Goal: Find specific page/section: Find specific page/section

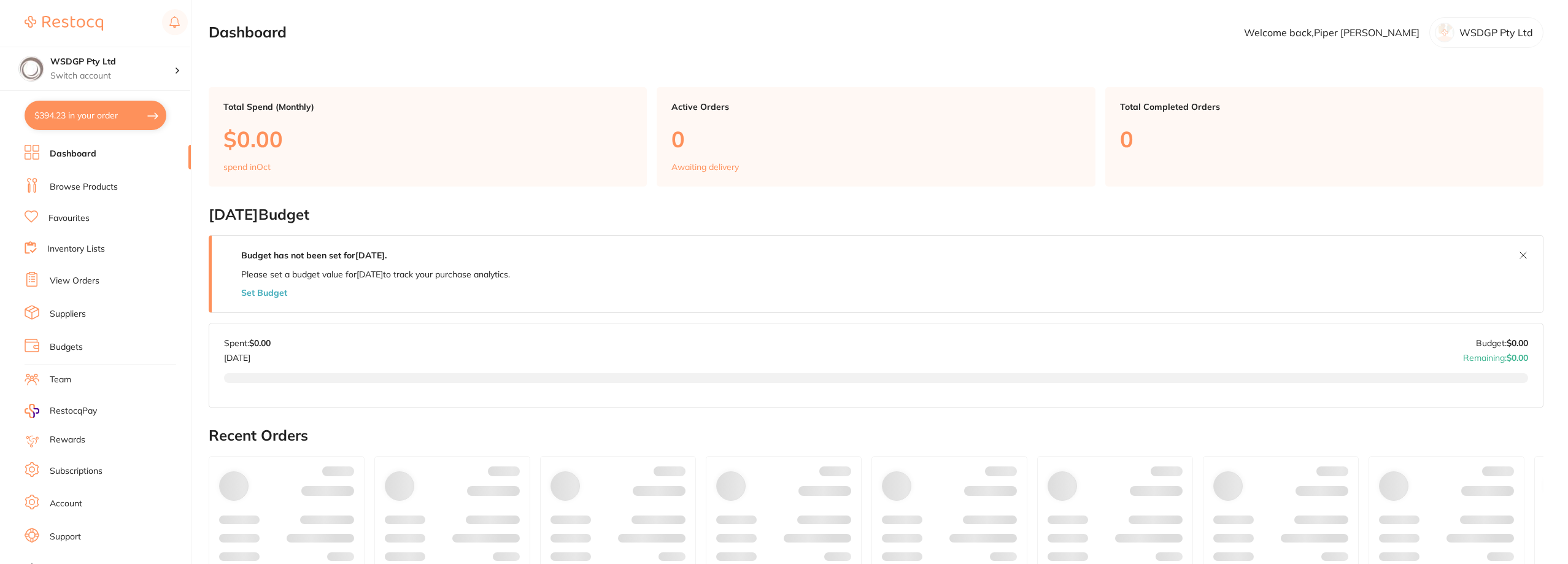
click at [66, 212] on li "Favourites" at bounding box center [108, 218] width 167 height 16
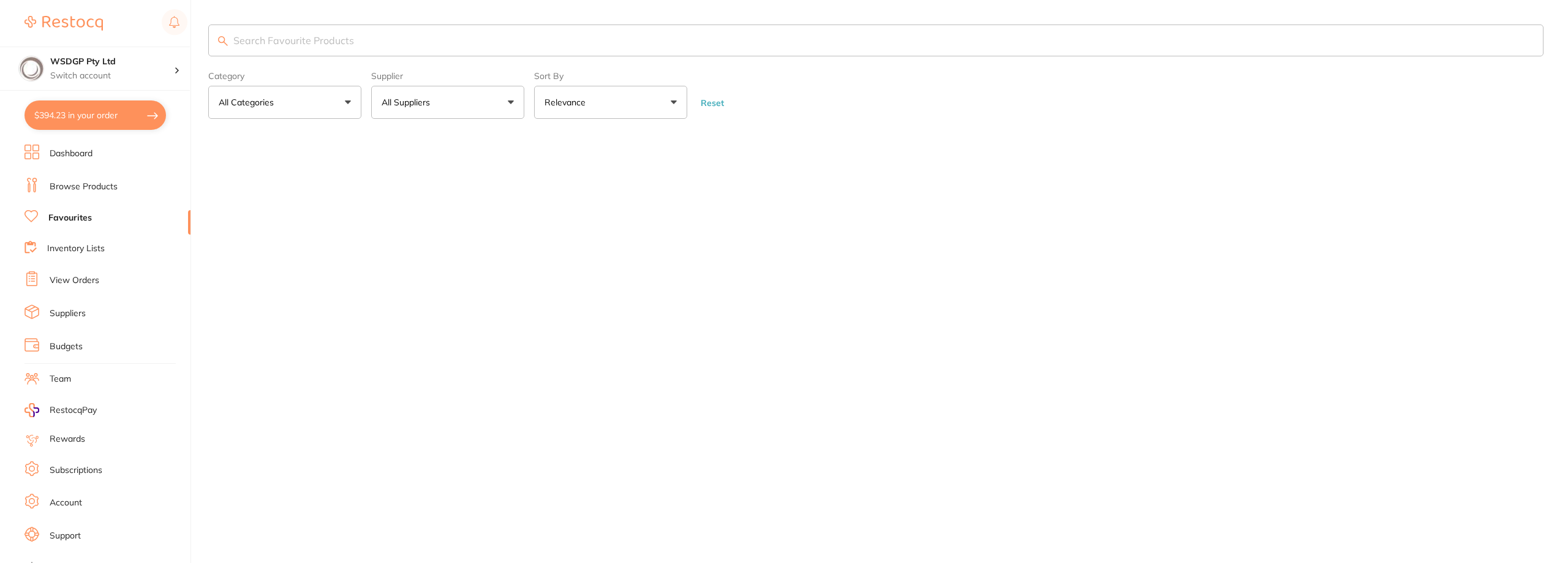
click at [95, 188] on link "Browse Products" at bounding box center [83, 187] width 68 height 12
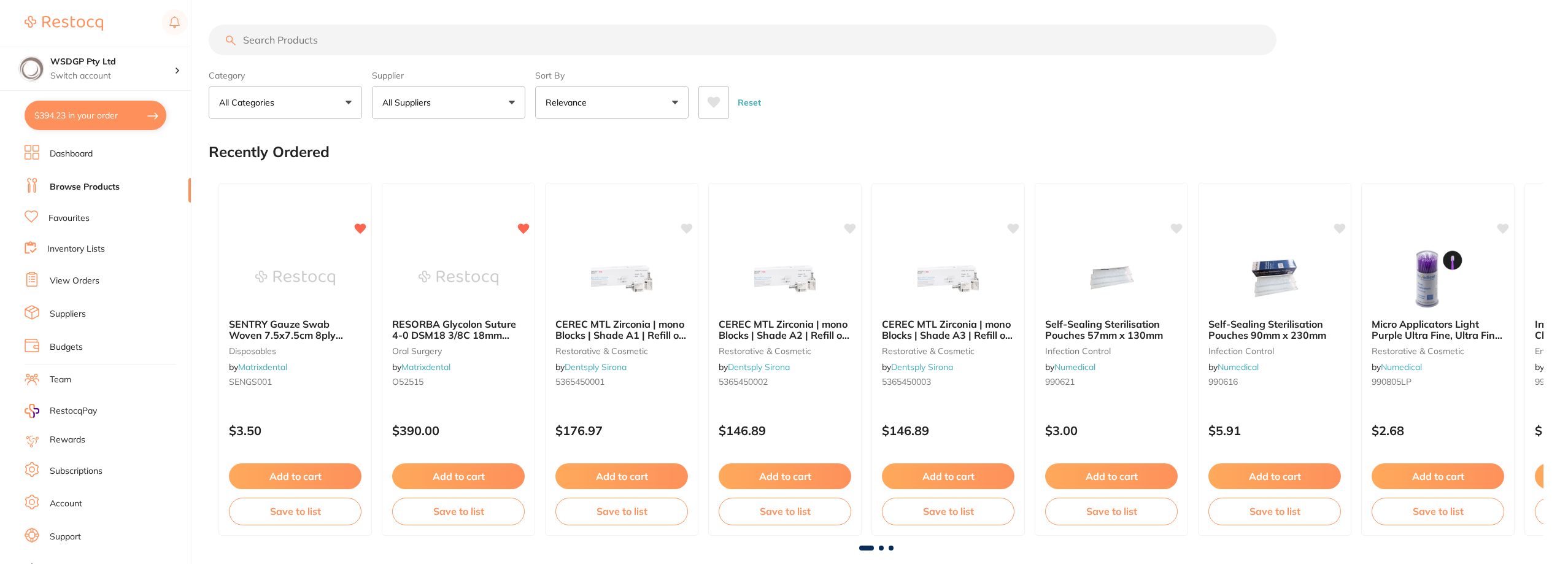
click at [323, 38] on input "search" at bounding box center [742, 40] width 1068 height 30
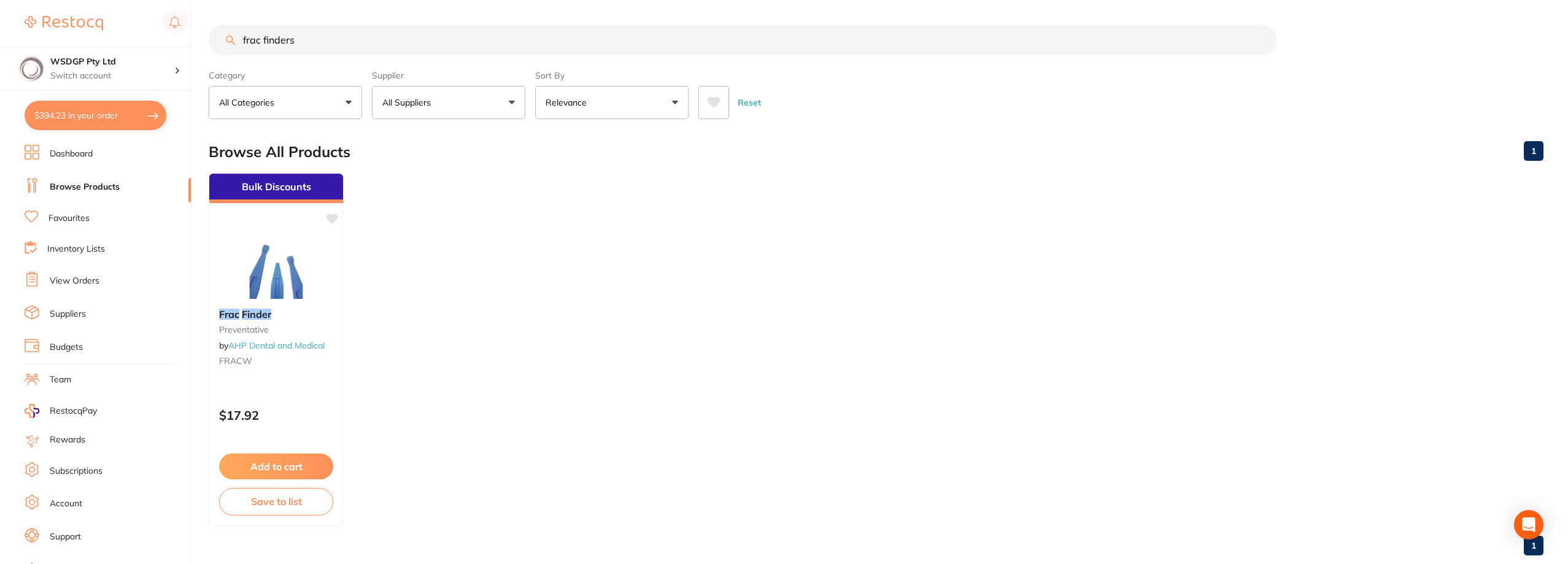
type input "frac finders"
